Goal: Task Accomplishment & Management: Use online tool/utility

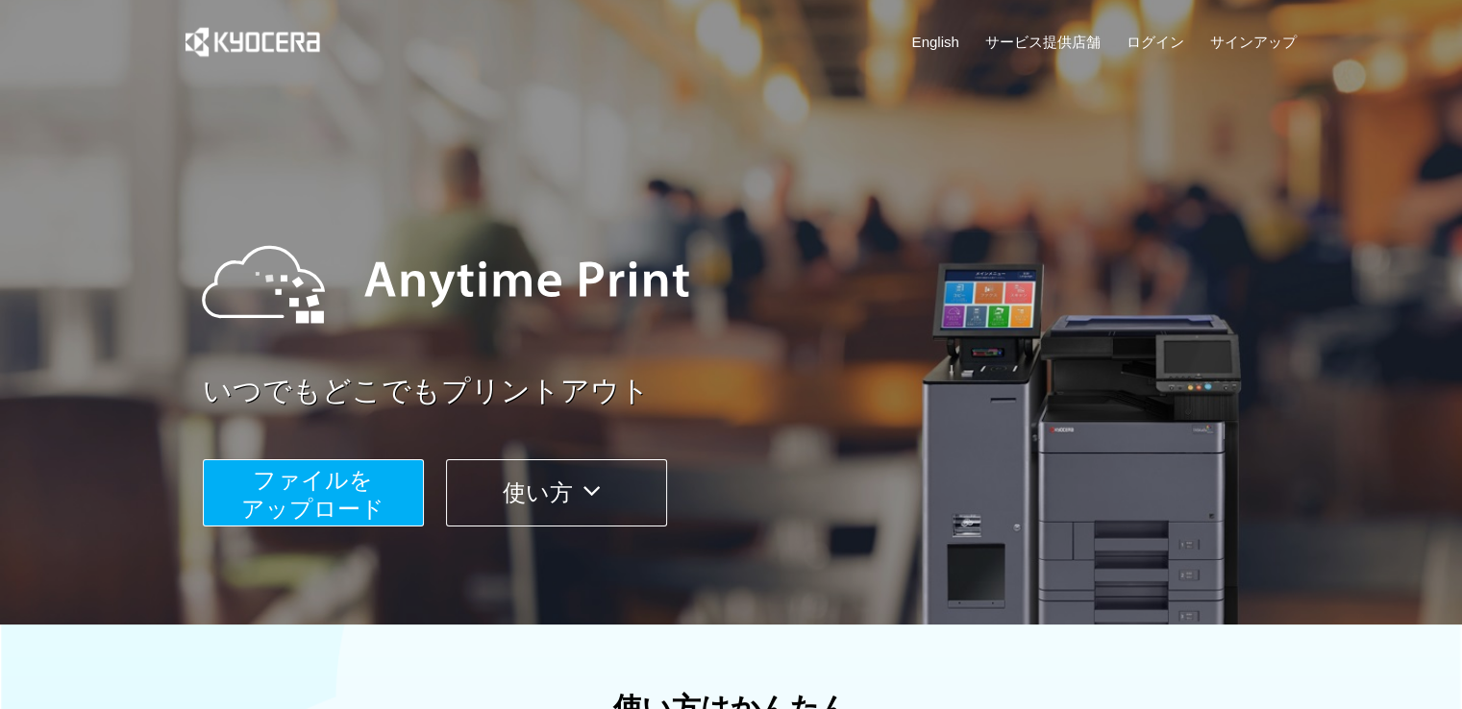
click at [323, 478] on span "ファイルを ​​アップロード" at bounding box center [312, 494] width 143 height 55
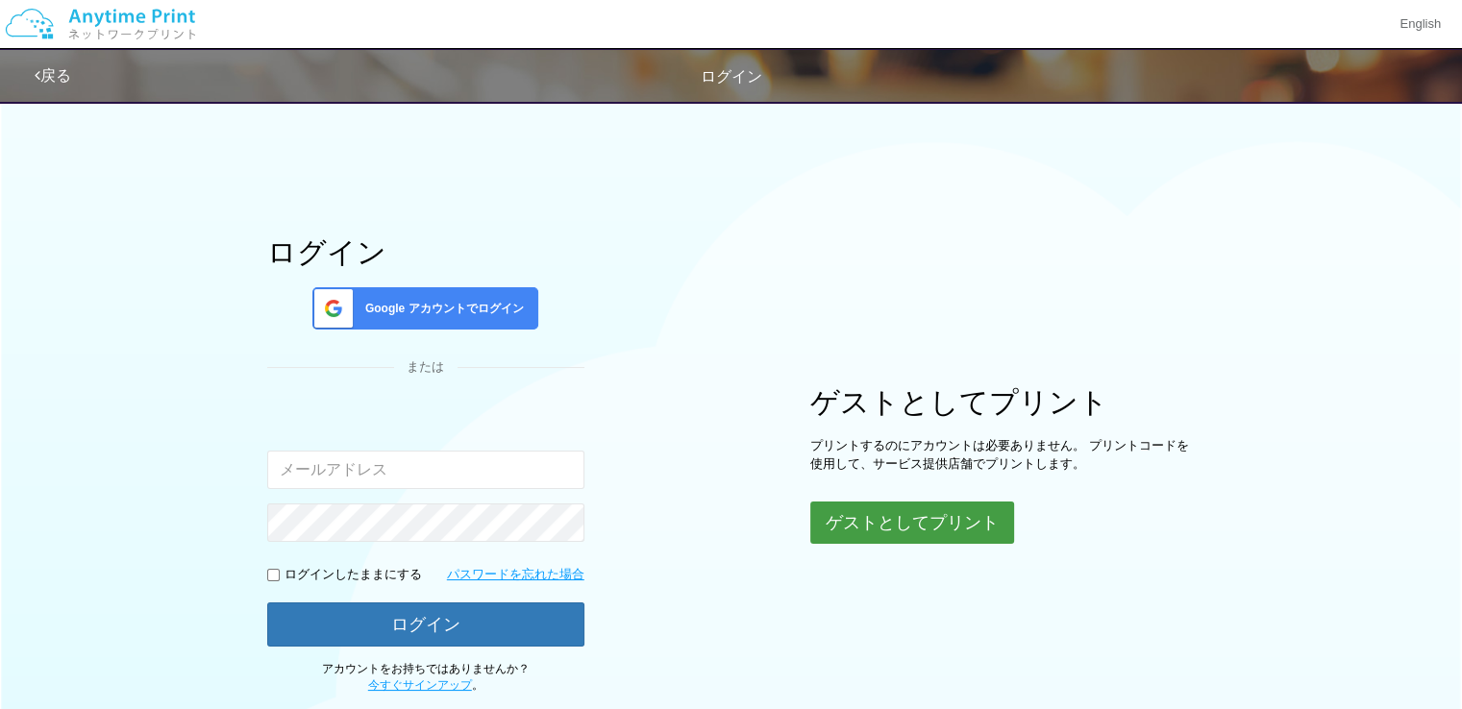
click at [919, 528] on button "ゲストとしてプリント" at bounding box center [912, 523] width 204 height 42
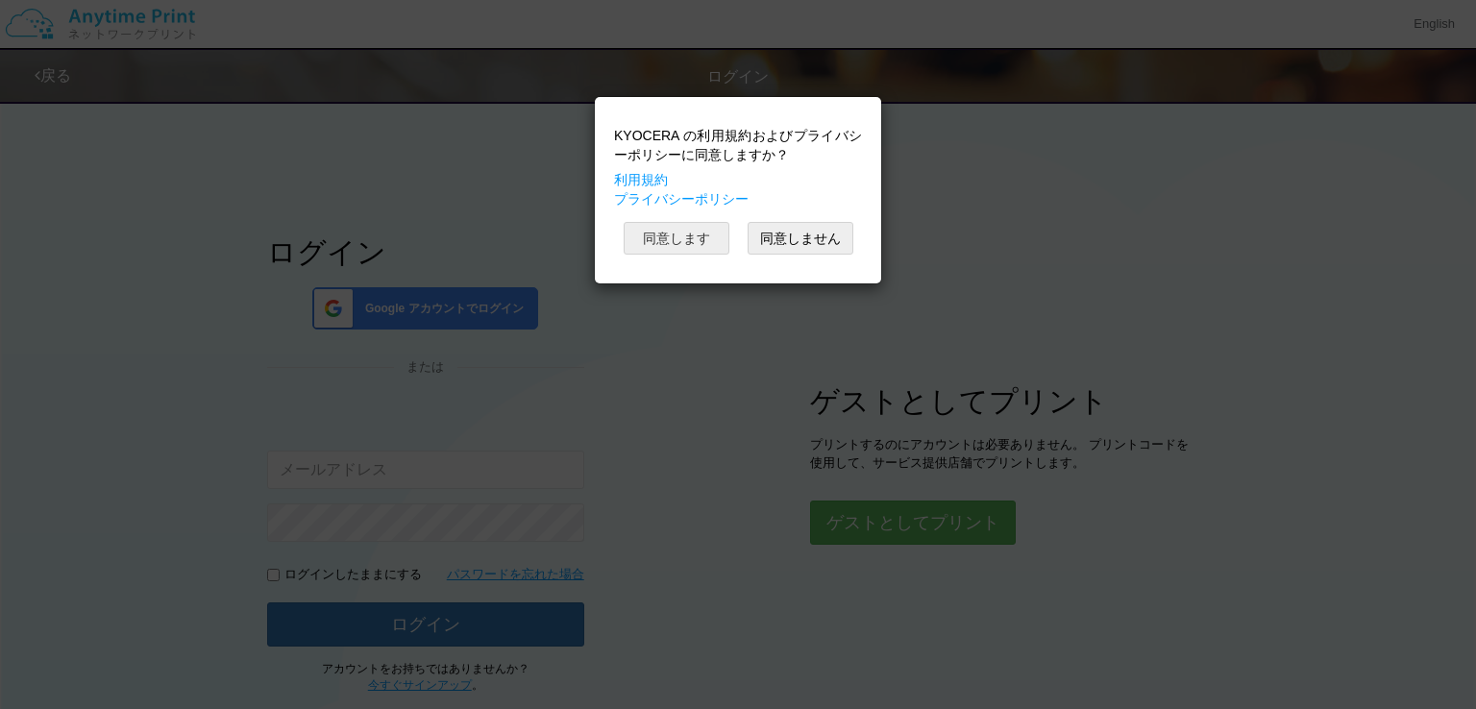
click at [663, 239] on button "同意します" at bounding box center [677, 238] width 106 height 33
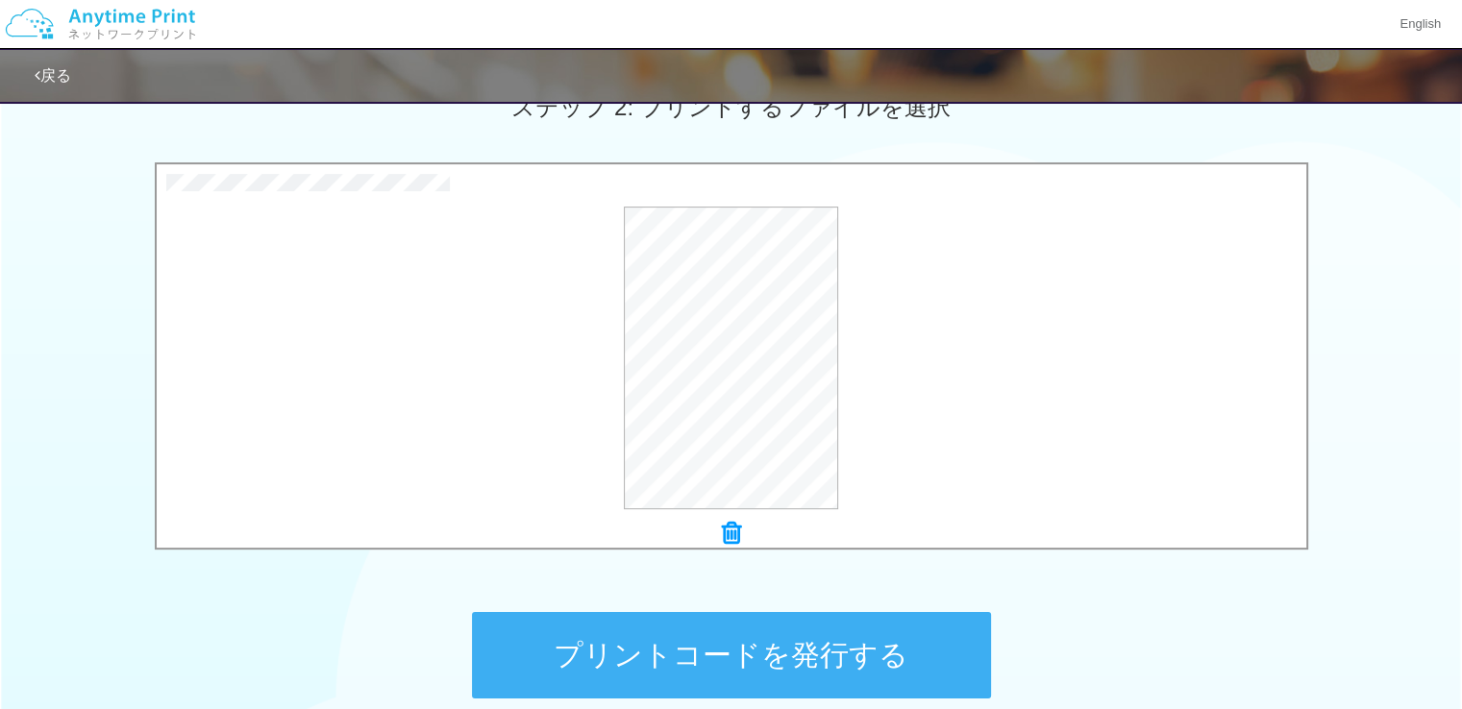
scroll to position [555, 0]
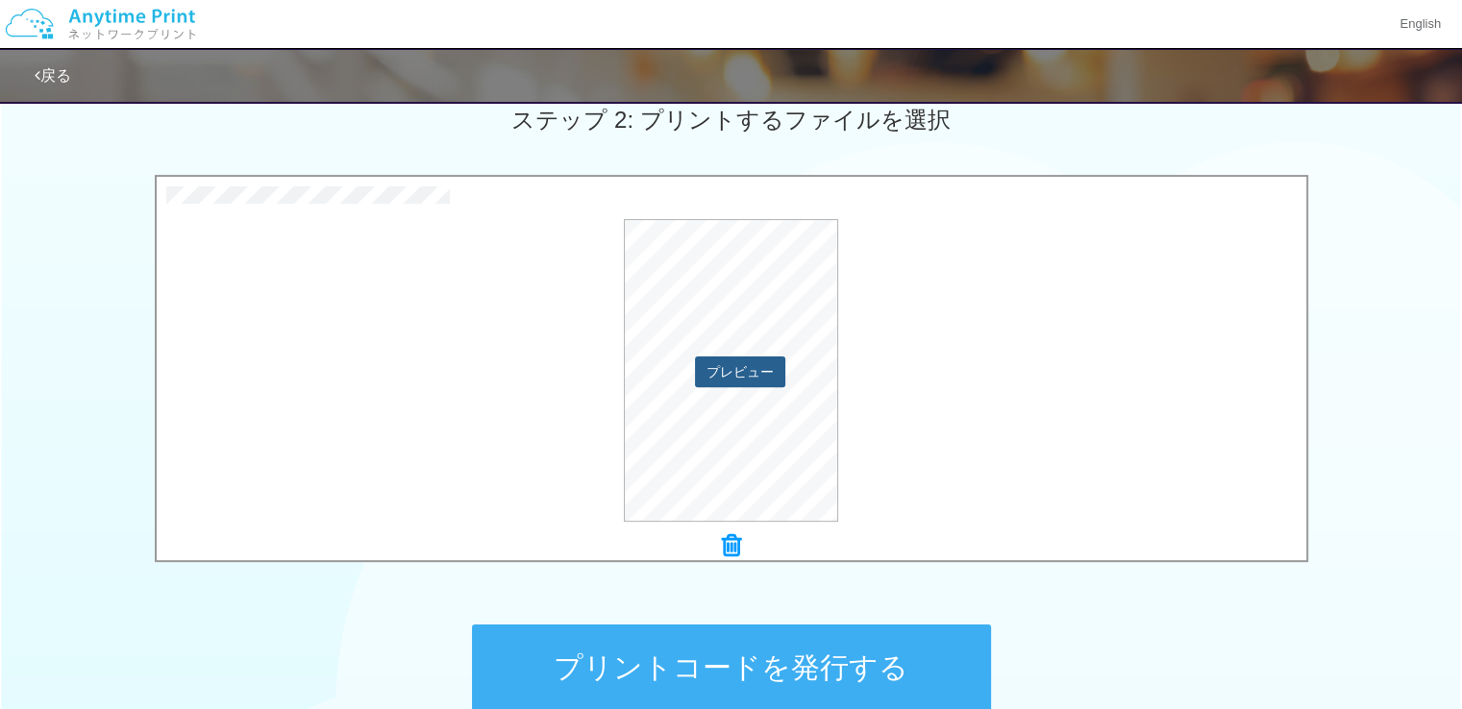
click at [743, 368] on button "プレビュー" at bounding box center [740, 372] width 90 height 31
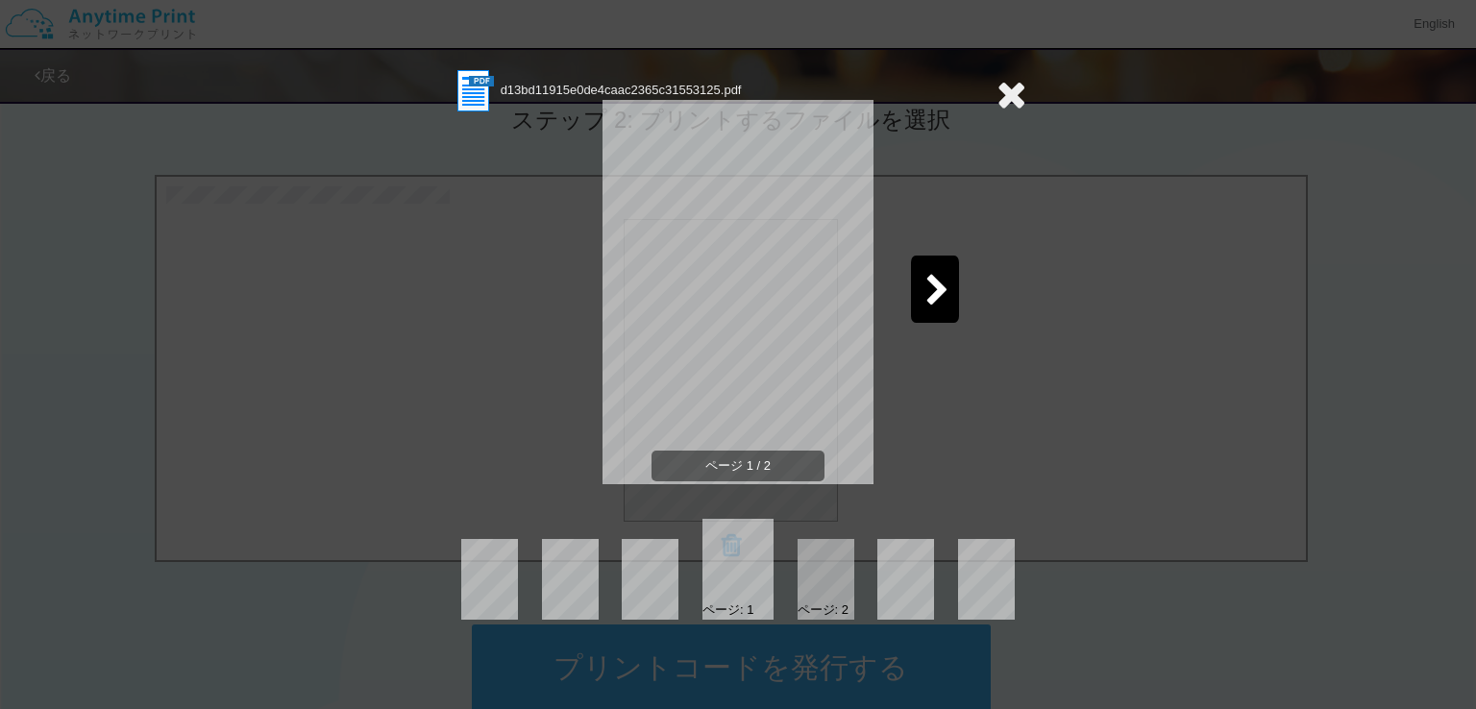
click at [934, 278] on icon at bounding box center [937, 292] width 24 height 34
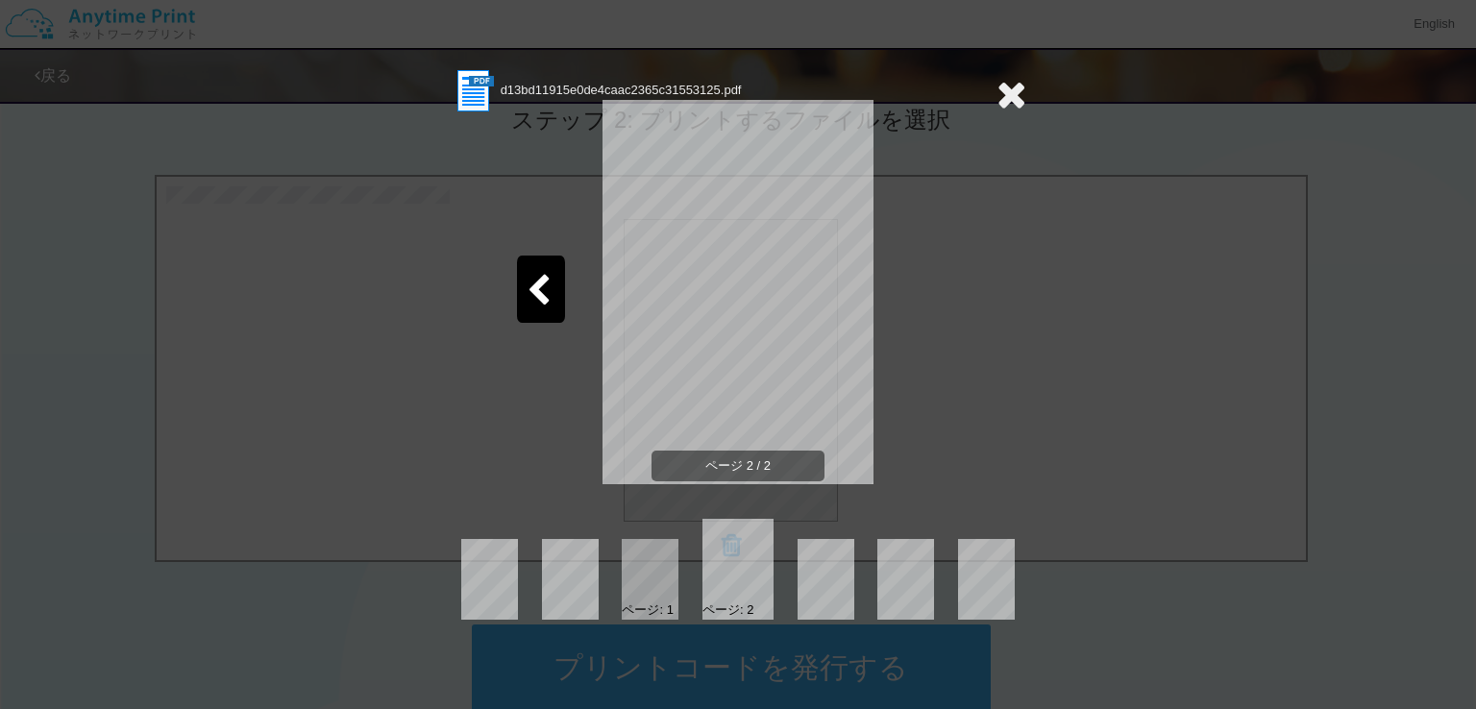
click at [1005, 92] on icon at bounding box center [1012, 94] width 30 height 38
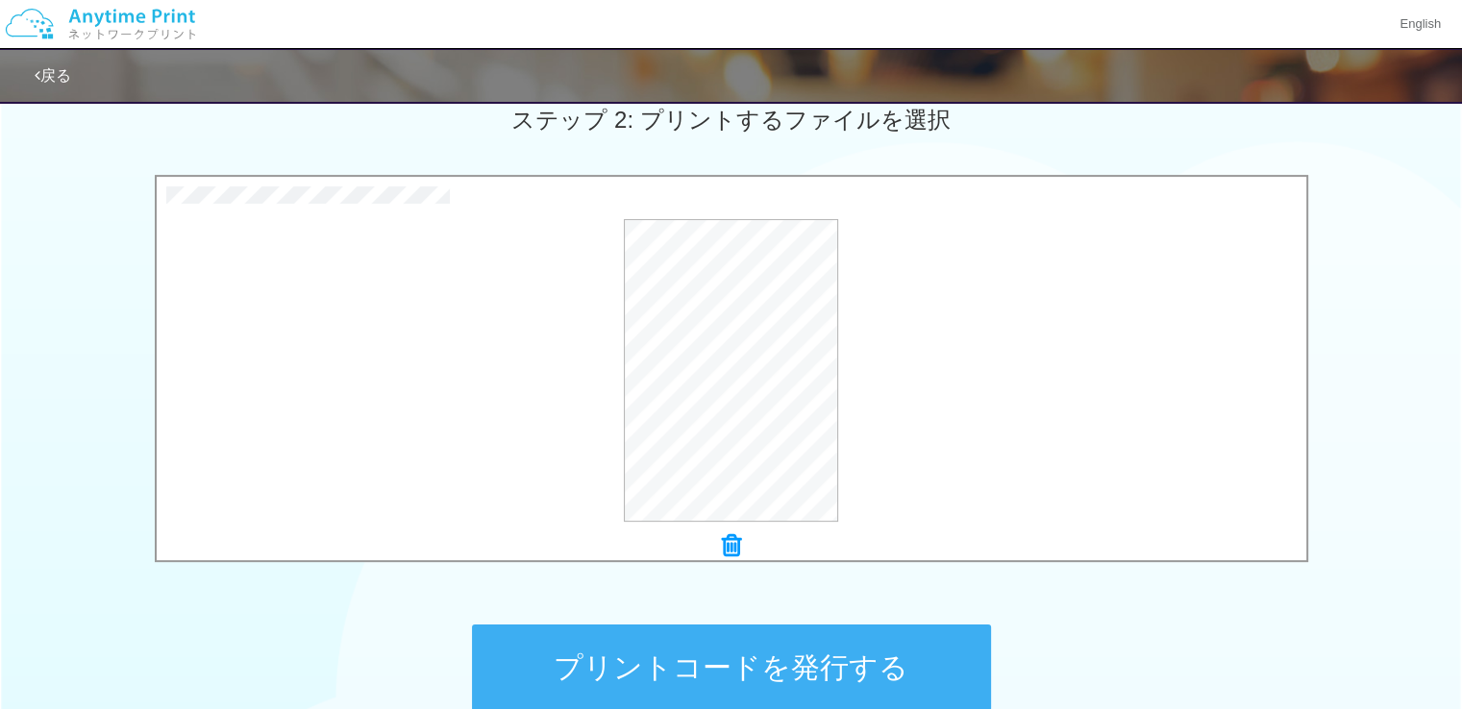
click at [680, 675] on button "プリントコードを発行する" at bounding box center [731, 668] width 519 height 86
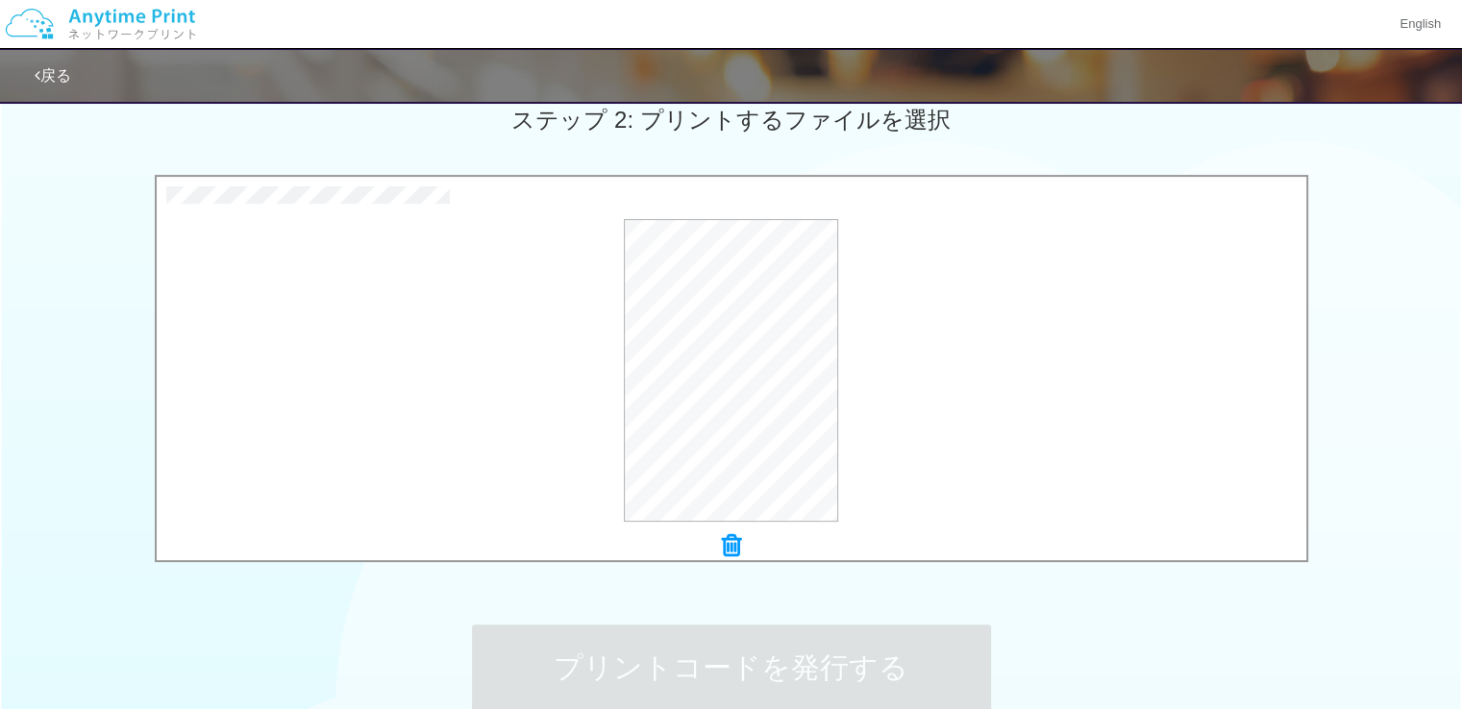
scroll to position [0, 0]
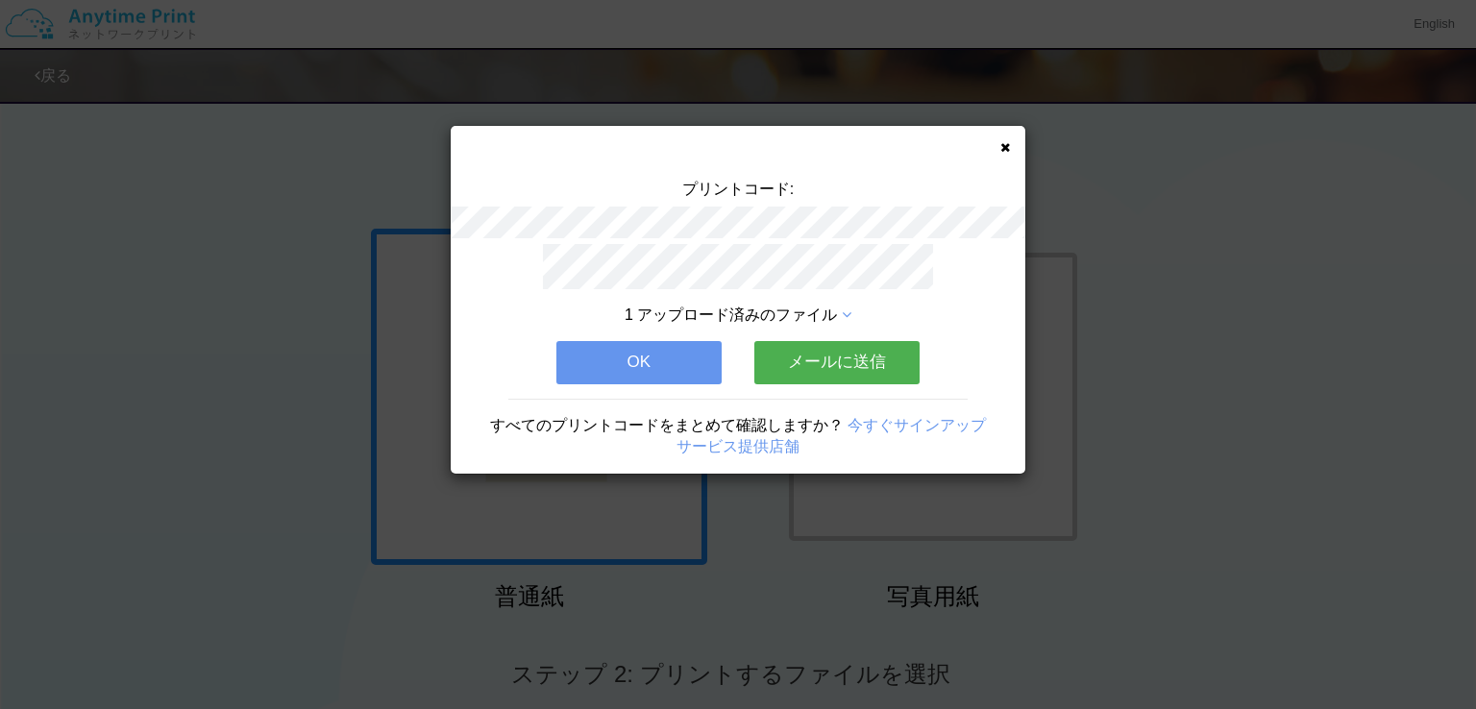
click at [647, 358] on button "OK" at bounding box center [638, 362] width 165 height 42
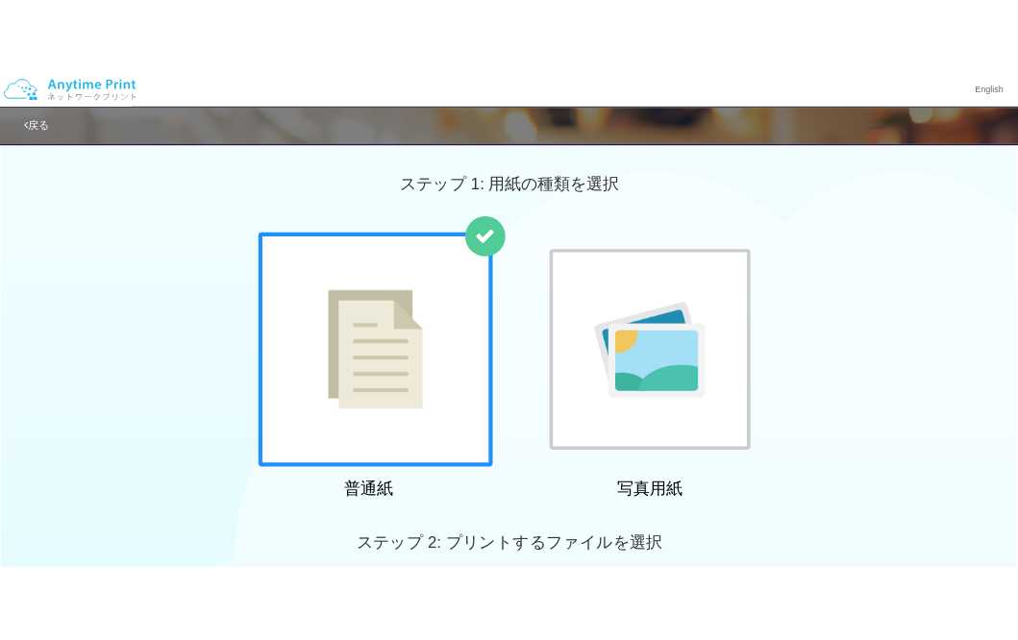
scroll to position [619, 0]
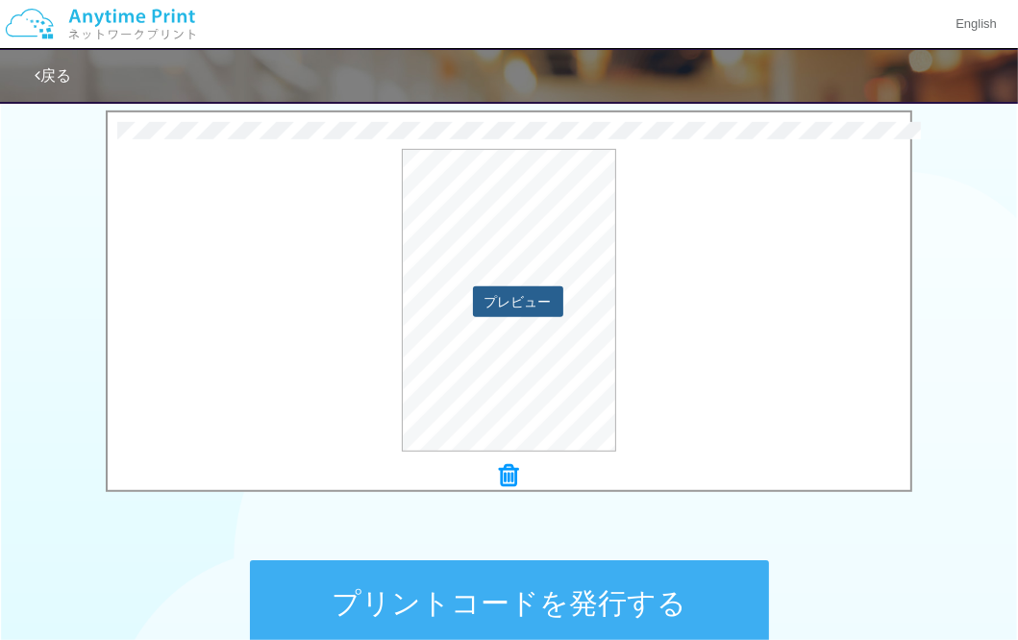
click at [528, 305] on button "プレビュー" at bounding box center [518, 301] width 90 height 31
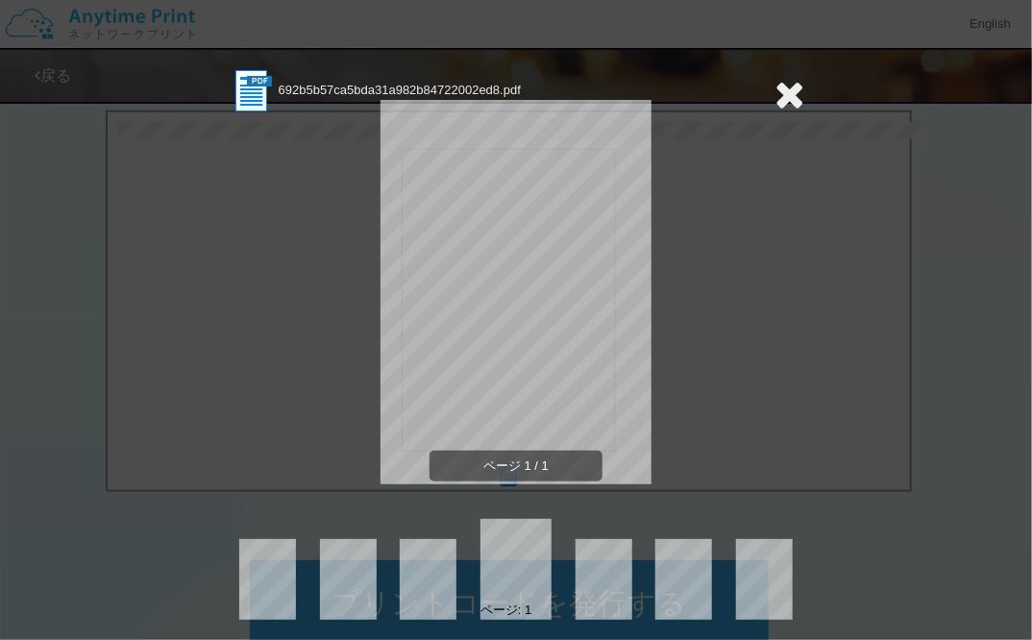
click at [782, 93] on icon at bounding box center [790, 94] width 30 height 38
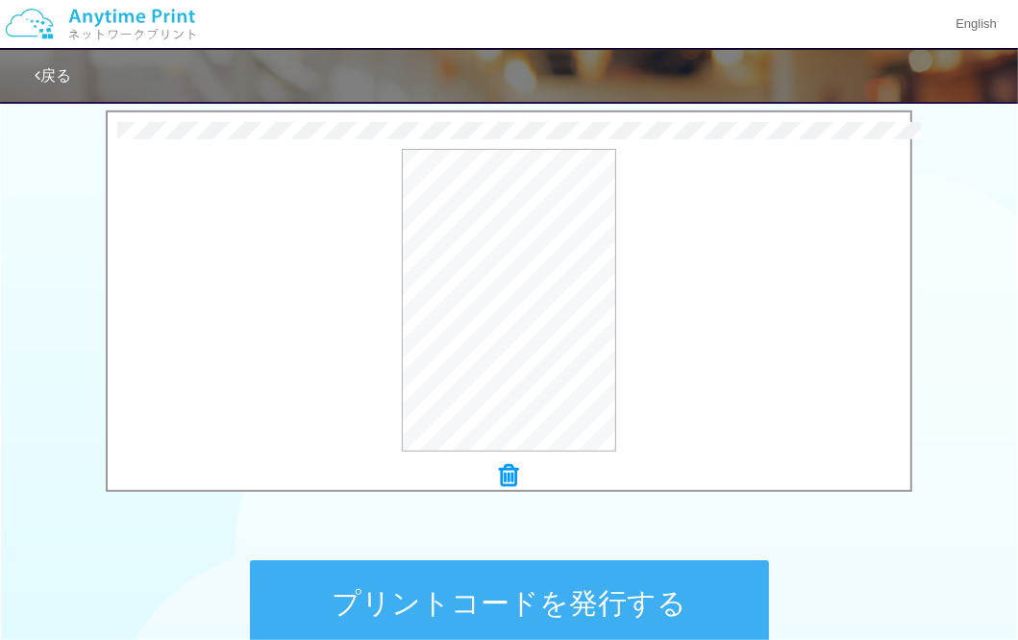
click at [506, 477] on icon at bounding box center [509, 475] width 19 height 25
click at [535, 297] on button "プレビュー" at bounding box center [518, 301] width 90 height 31
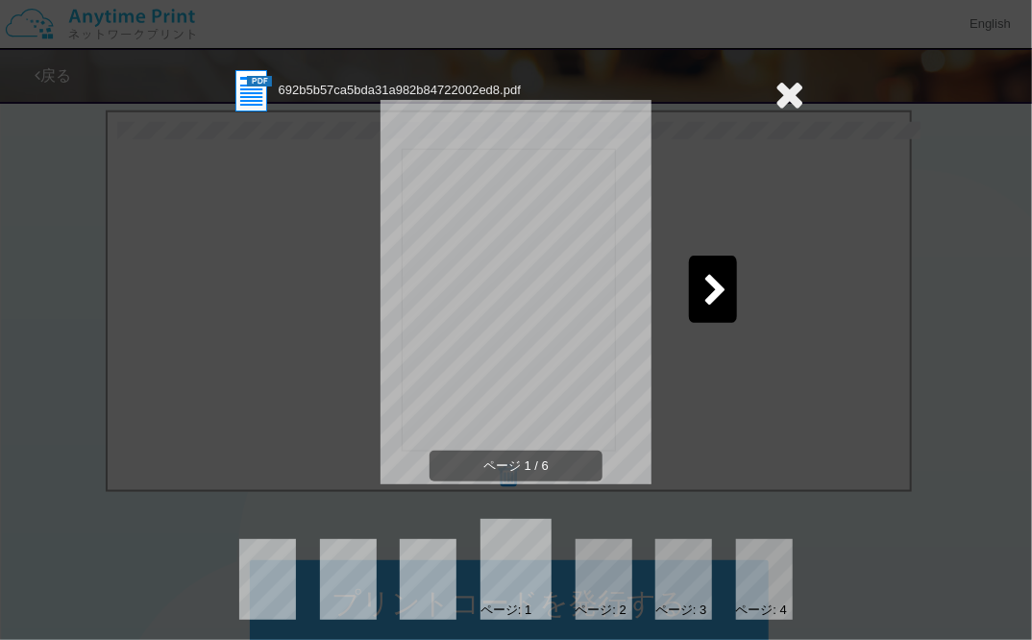
click at [707, 287] on icon at bounding box center [715, 292] width 24 height 34
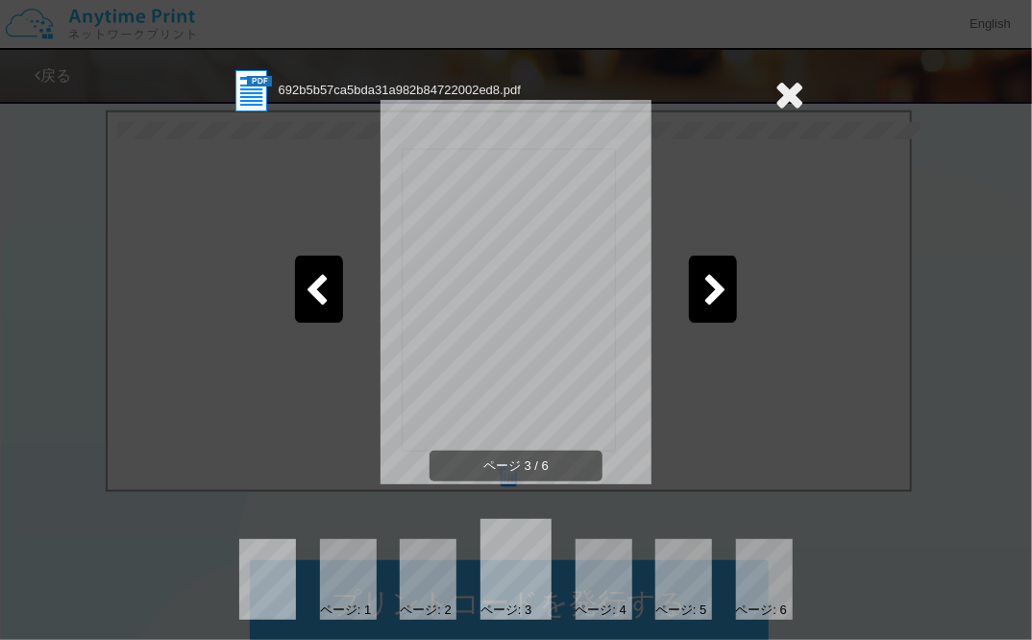
click at [707, 287] on icon at bounding box center [715, 292] width 24 height 34
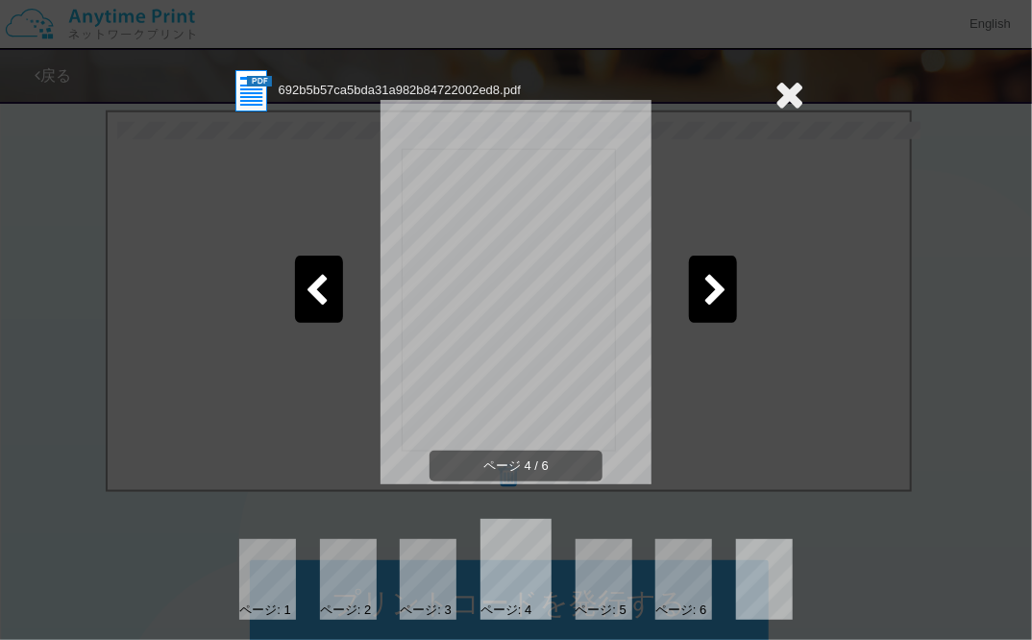
click at [707, 287] on icon at bounding box center [715, 292] width 24 height 34
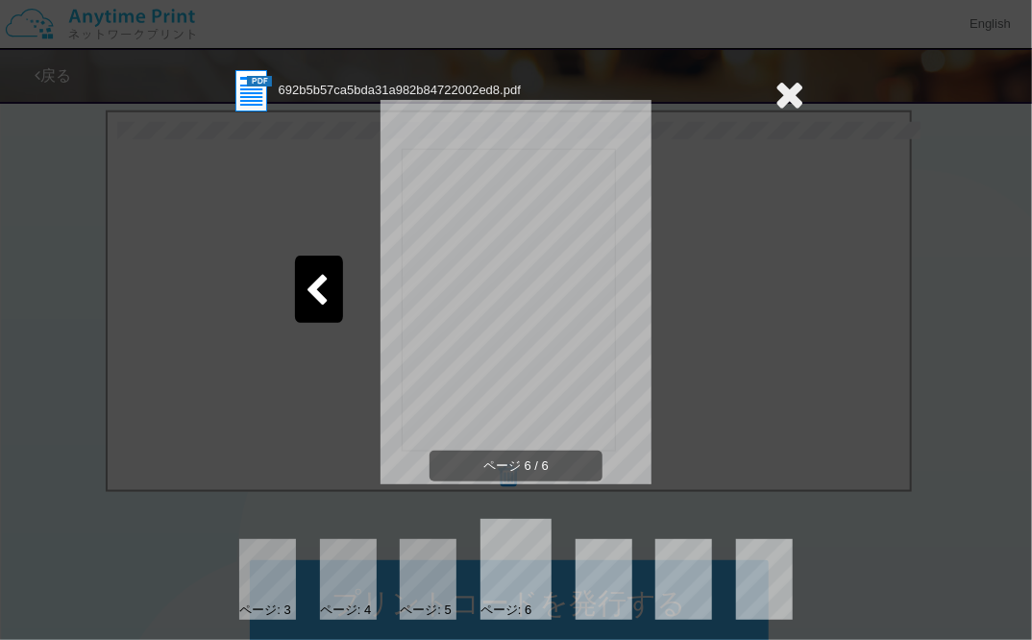
click at [779, 94] on icon at bounding box center [790, 94] width 30 height 38
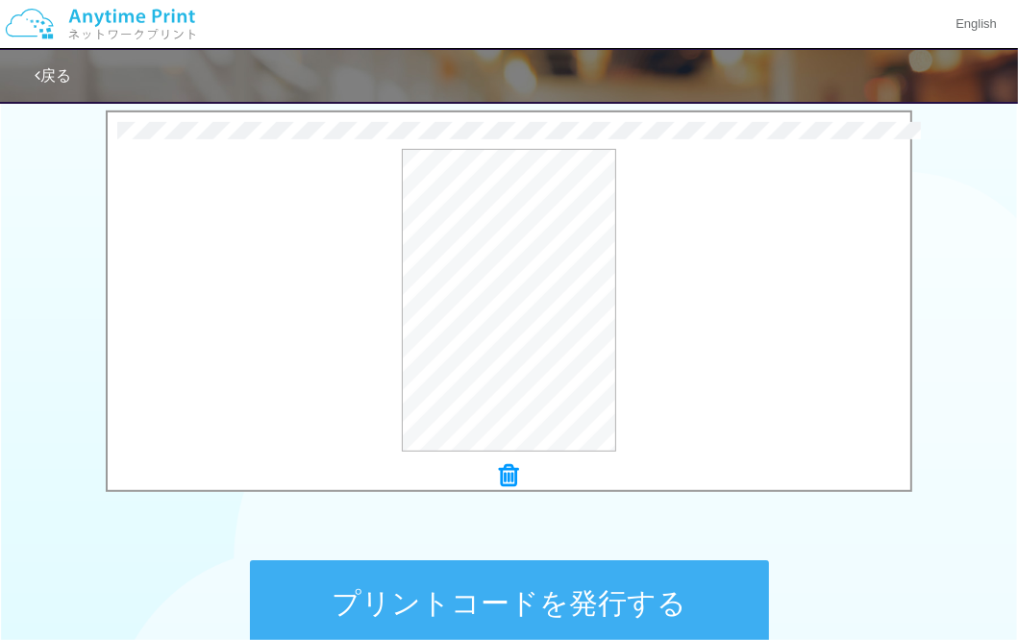
click at [377, 592] on button "プリントコードを発行する" at bounding box center [509, 603] width 519 height 86
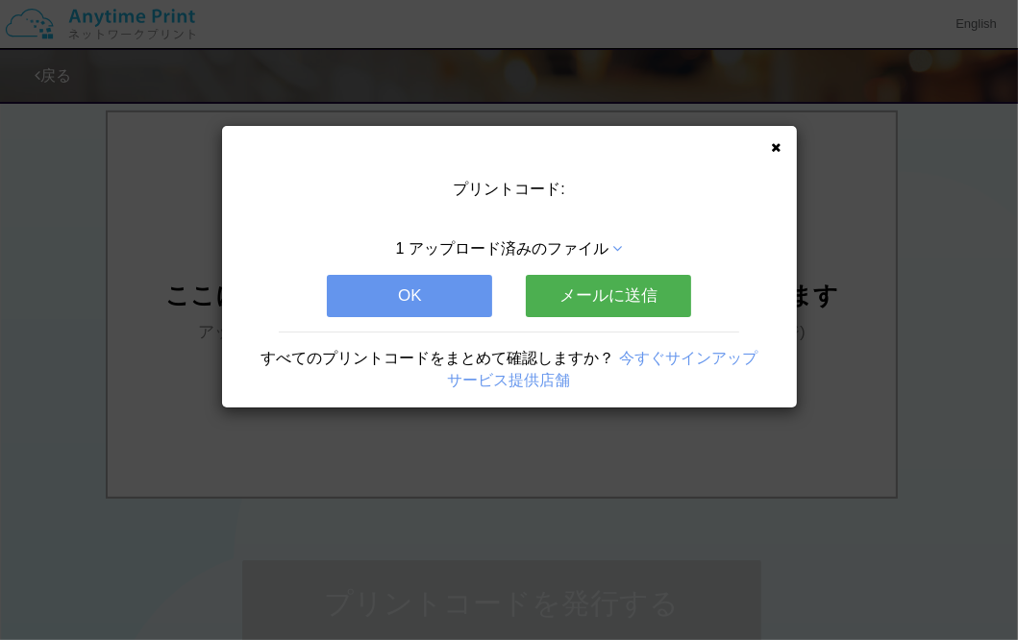
scroll to position [0, 0]
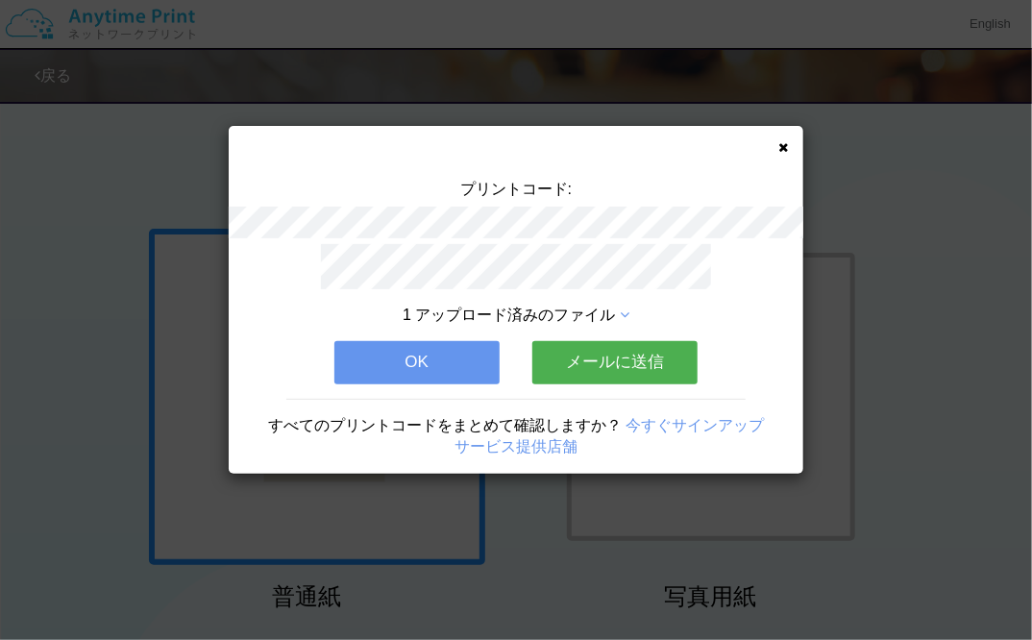
click at [443, 347] on button "OK" at bounding box center [416, 362] width 165 height 42
